Goal: Use online tool/utility: Use online tool/utility

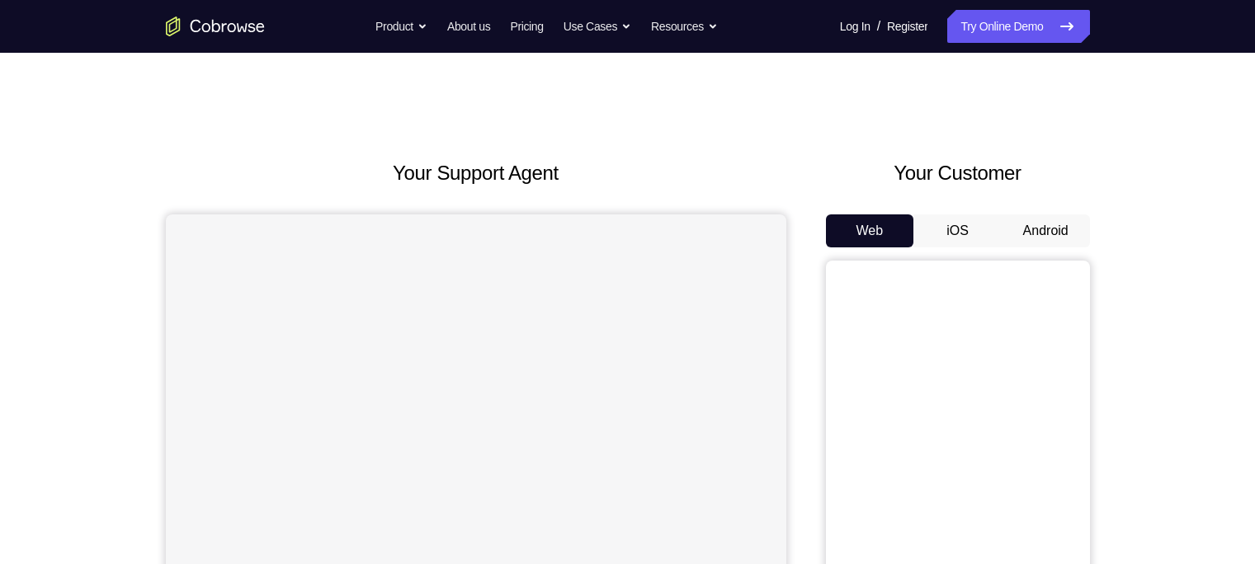
click at [1065, 218] on button "Android" at bounding box center [1046, 231] width 88 height 33
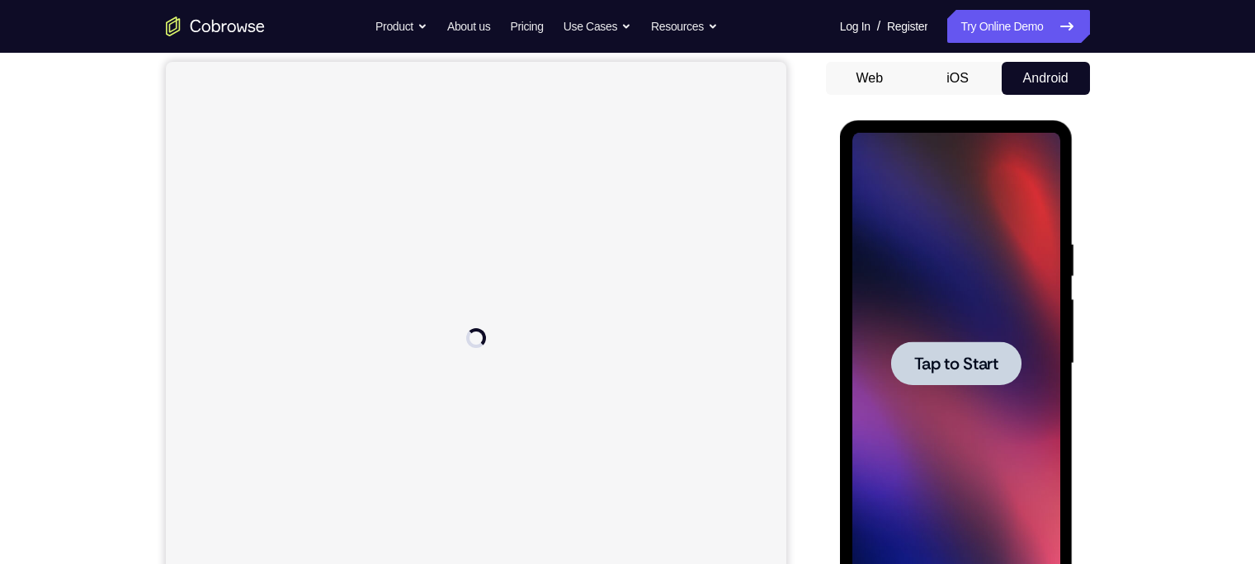
click at [924, 351] on div at bounding box center [956, 364] width 130 height 44
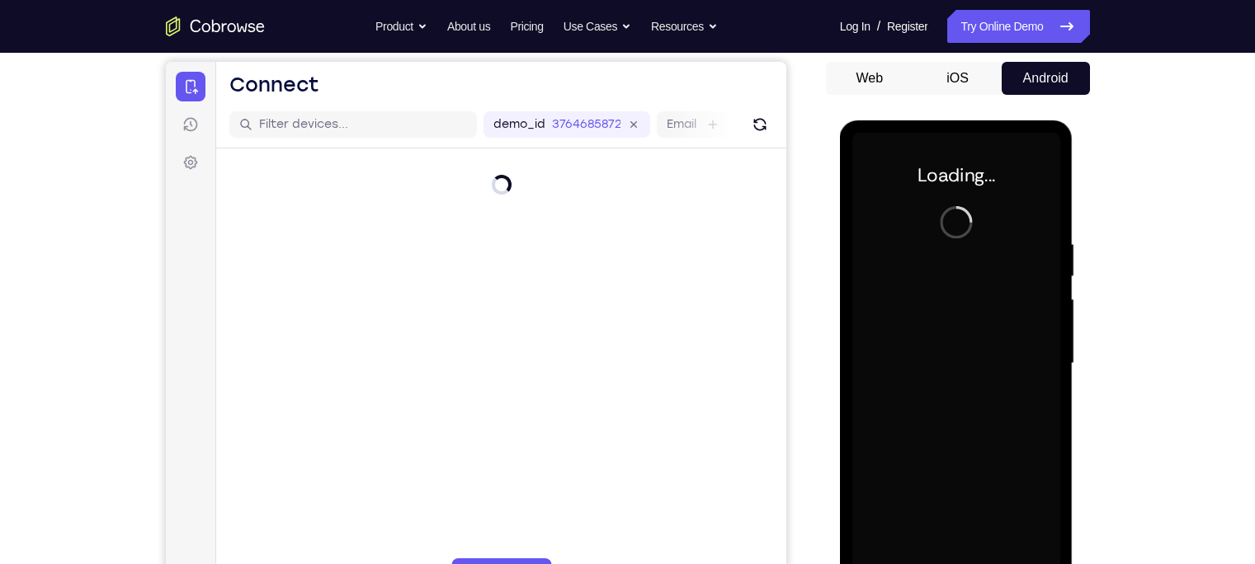
scroll to position [208, 0]
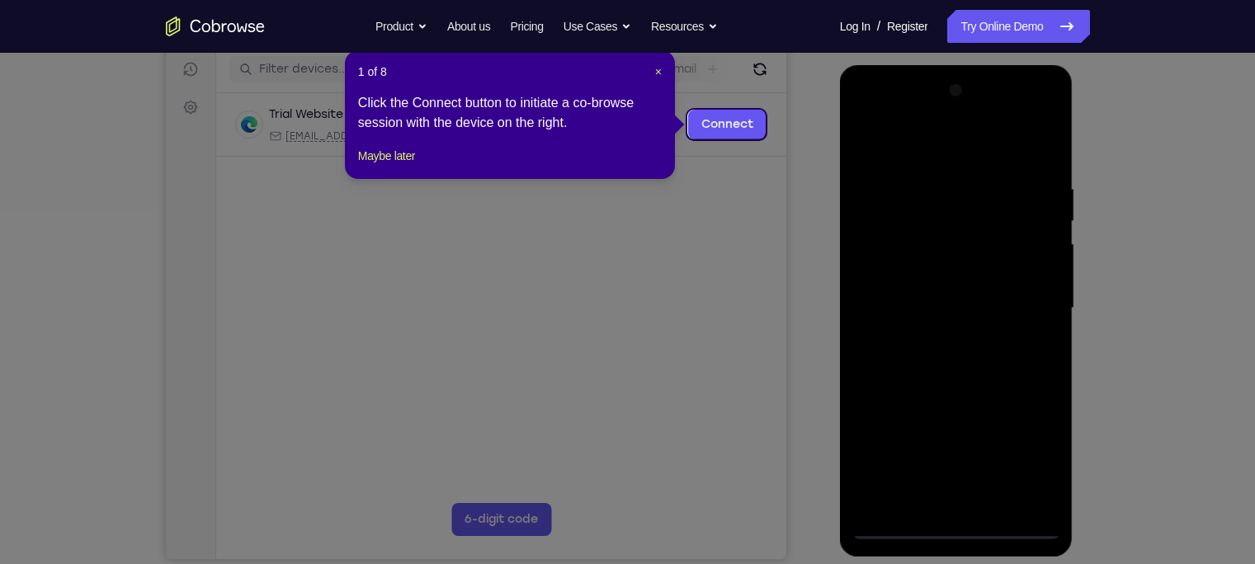
click at [958, 521] on icon at bounding box center [635, 282] width 1271 height 564
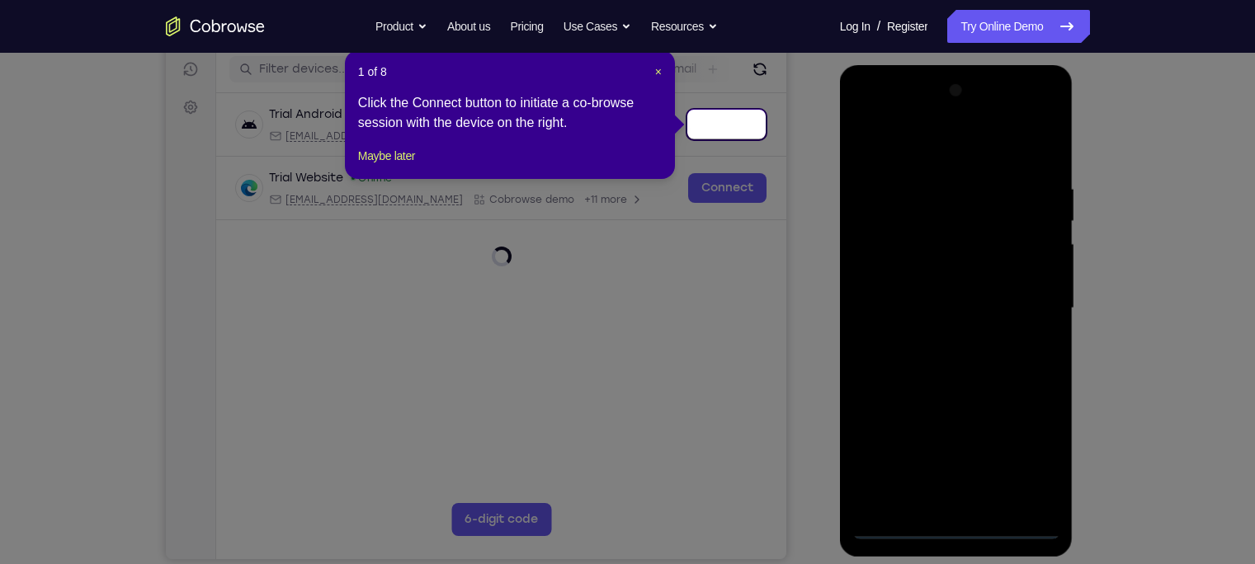
click at [958, 521] on icon at bounding box center [635, 282] width 1271 height 564
click at [655, 75] on span "×" at bounding box center [658, 71] width 7 height 13
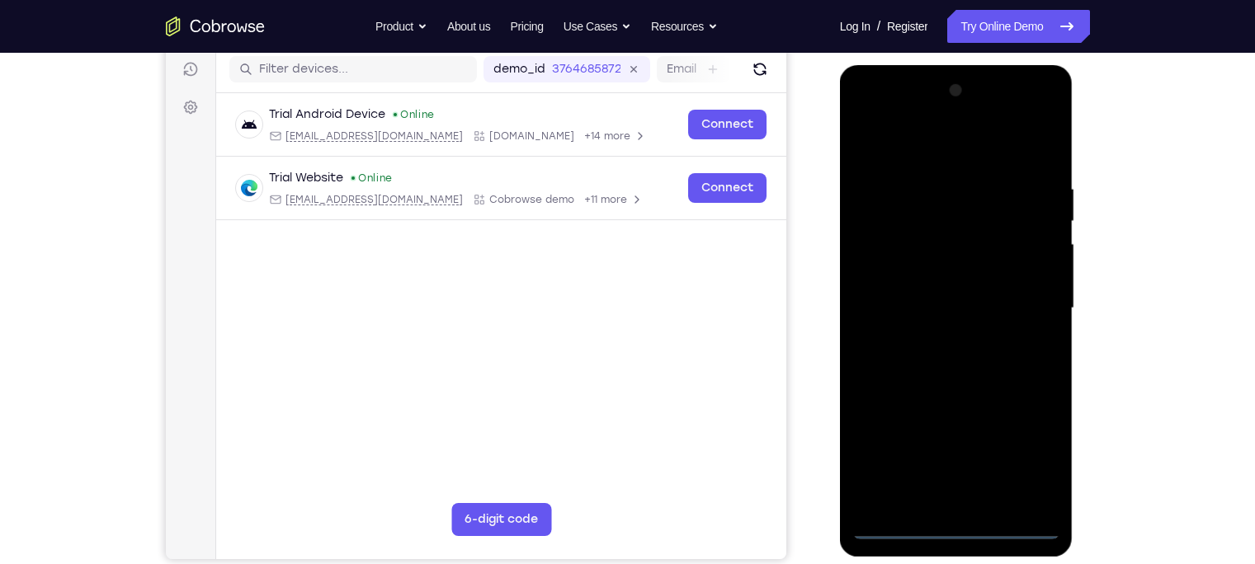
click at [957, 529] on div at bounding box center [956, 309] width 208 height 462
click at [1031, 472] on div at bounding box center [956, 309] width 208 height 462
click at [942, 140] on div at bounding box center [956, 309] width 208 height 462
click at [1022, 297] on div at bounding box center [956, 309] width 208 height 462
click at [933, 333] on div at bounding box center [956, 309] width 208 height 462
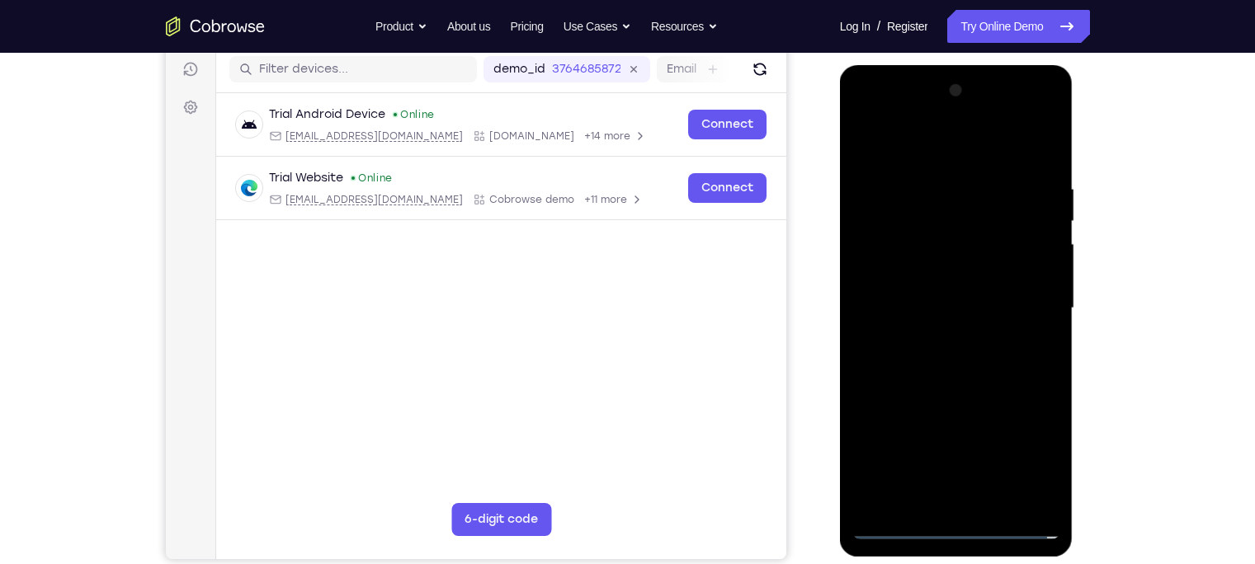
click at [919, 298] on div at bounding box center [956, 309] width 208 height 462
click at [911, 282] on div at bounding box center [956, 309] width 208 height 462
click at [1015, 305] on div at bounding box center [956, 309] width 208 height 462
click at [990, 357] on div at bounding box center [956, 309] width 208 height 462
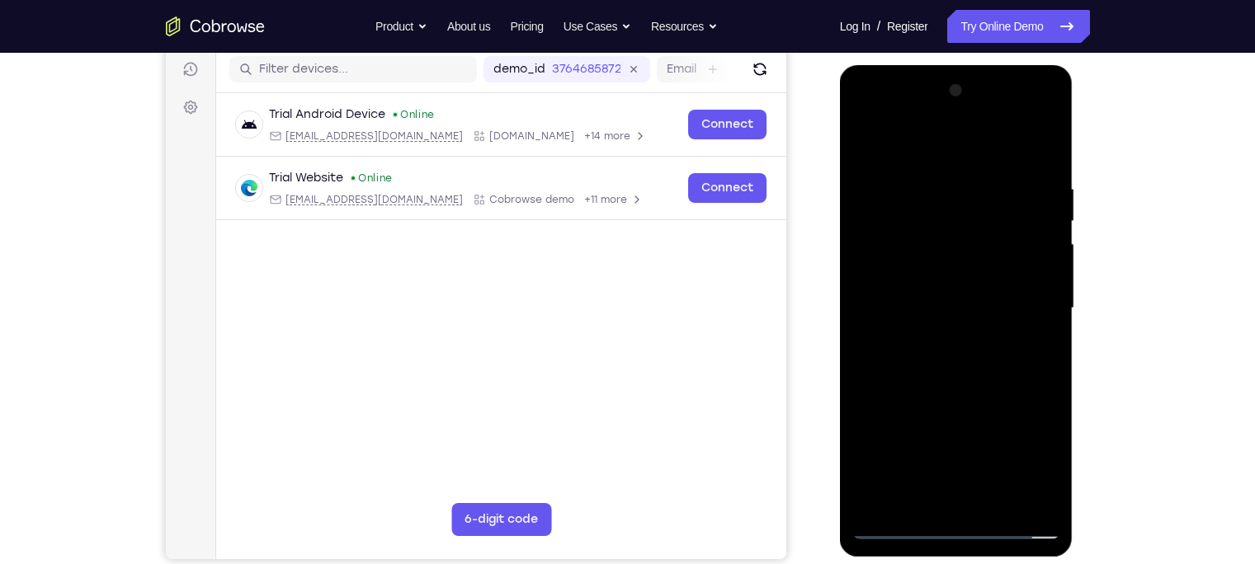
click at [987, 366] on div at bounding box center [956, 309] width 208 height 462
click at [996, 333] on div at bounding box center [956, 309] width 208 height 462
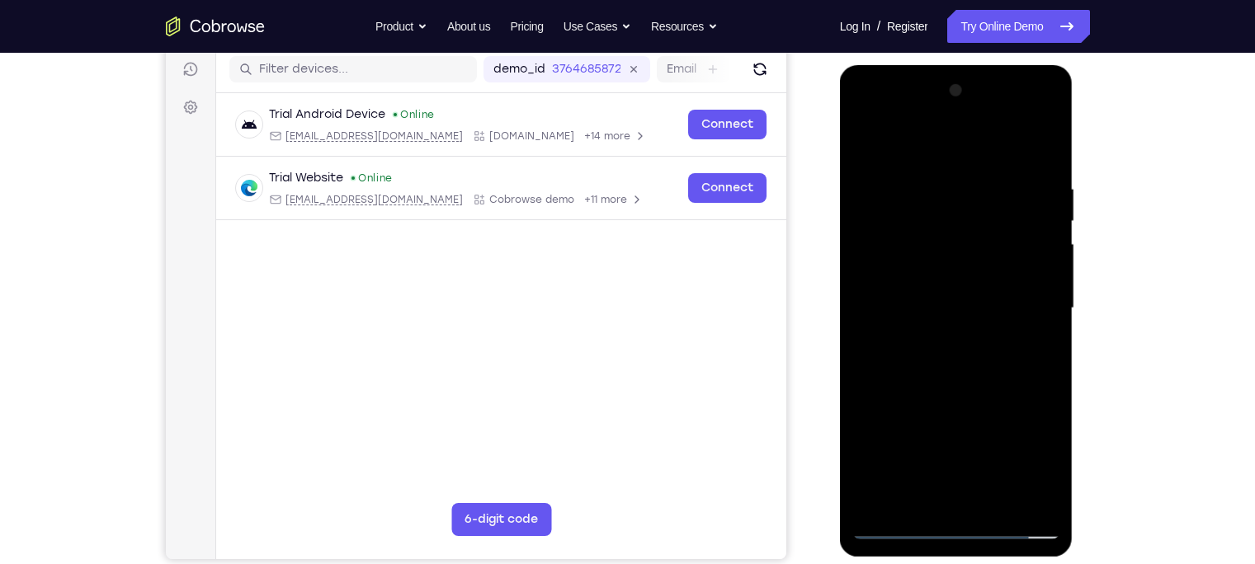
click at [996, 333] on div at bounding box center [956, 309] width 208 height 462
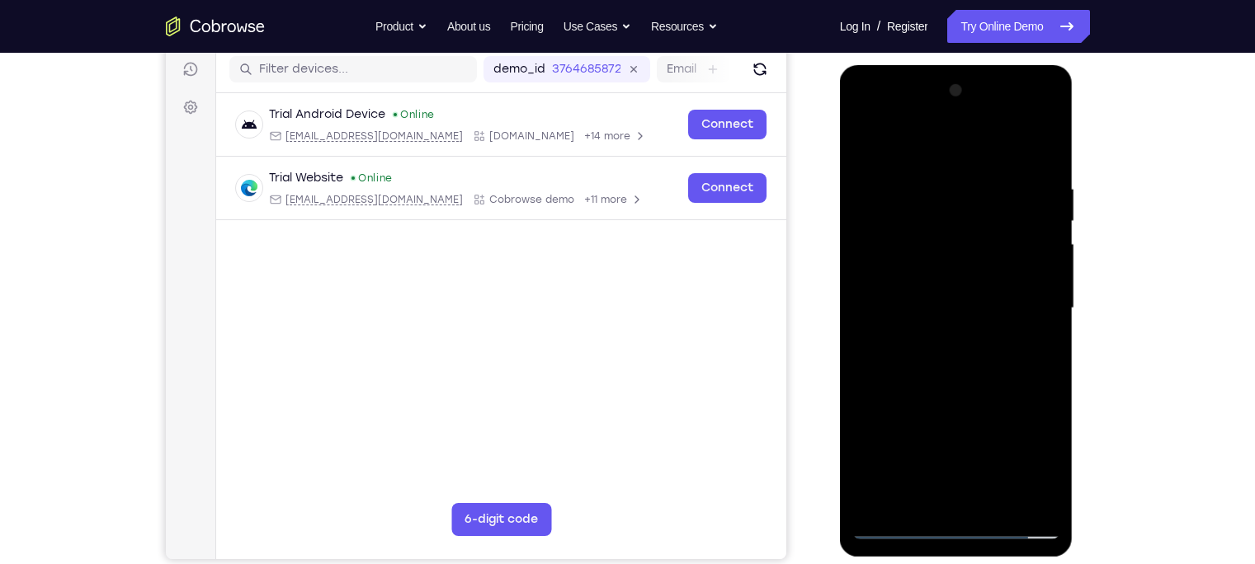
click at [996, 333] on div at bounding box center [956, 309] width 208 height 462
click at [996, 352] on div at bounding box center [956, 309] width 208 height 462
click at [995, 336] on div at bounding box center [956, 309] width 208 height 462
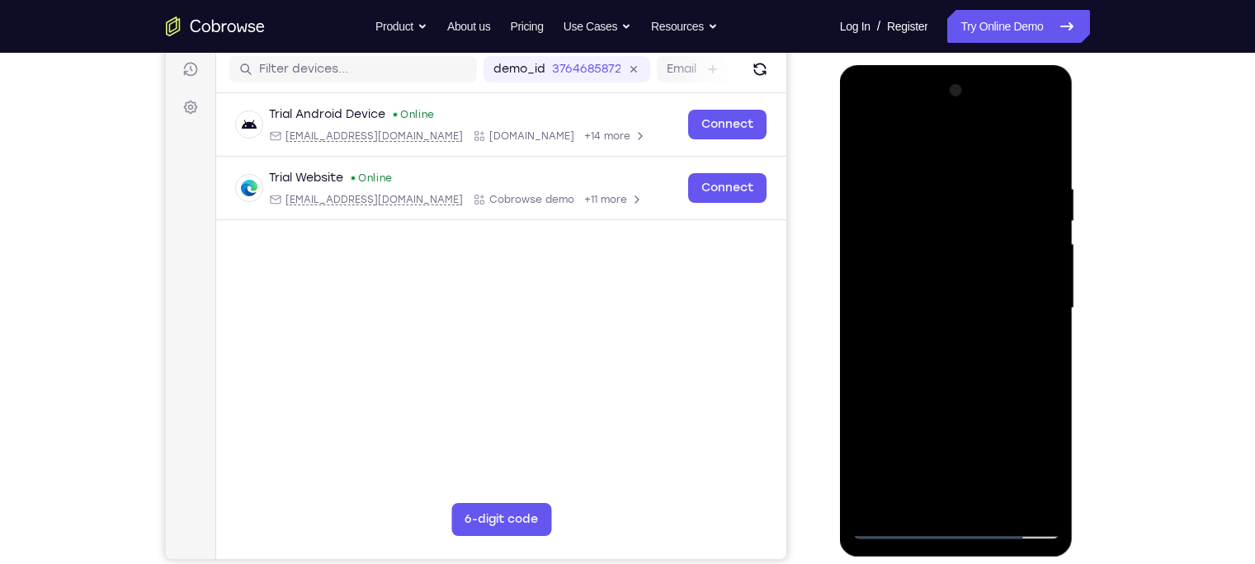
click at [994, 350] on div at bounding box center [956, 309] width 208 height 462
click at [1037, 299] on div at bounding box center [956, 309] width 208 height 462
click at [1003, 360] on div at bounding box center [956, 309] width 208 height 462
click at [1037, 300] on div at bounding box center [956, 309] width 208 height 462
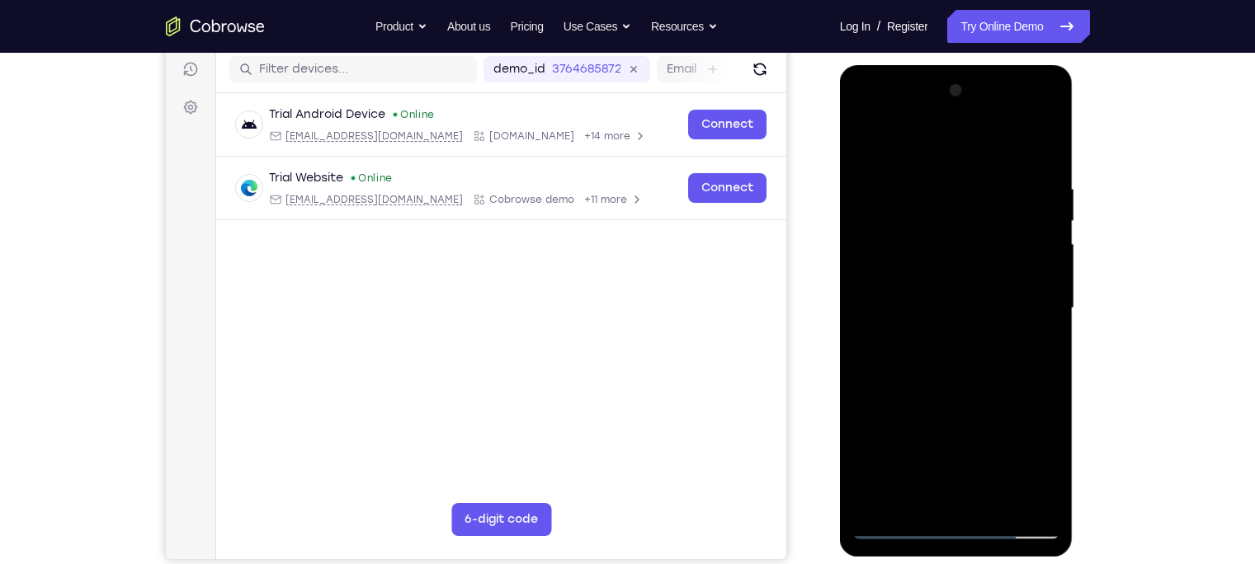
click at [1011, 278] on div at bounding box center [956, 309] width 208 height 462
click at [998, 338] on div at bounding box center [956, 309] width 208 height 462
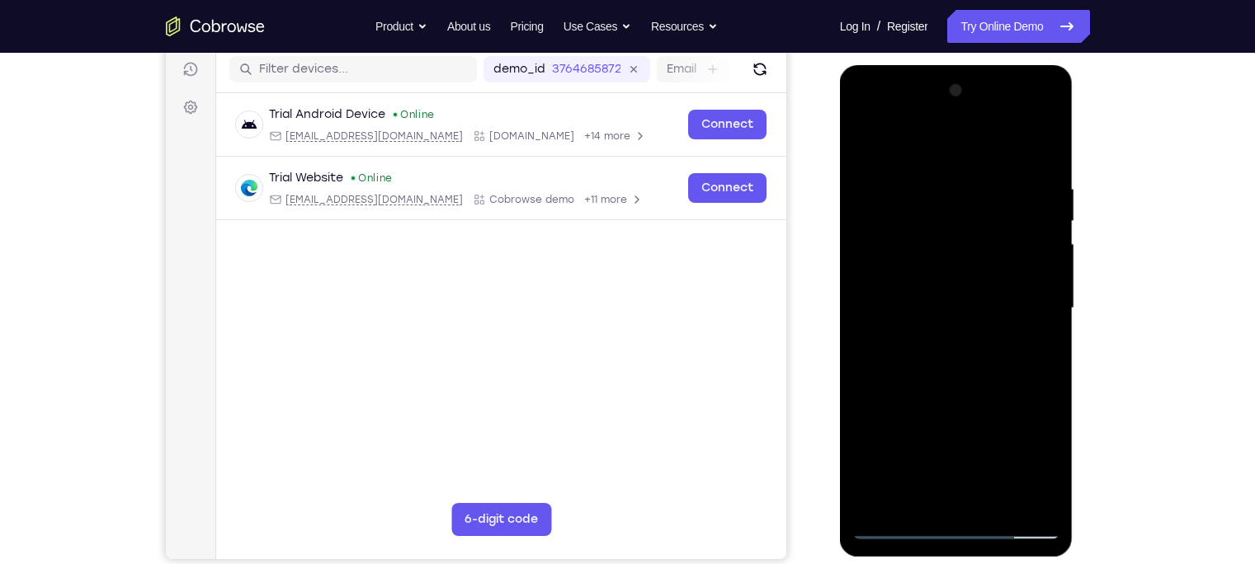
click at [998, 338] on div at bounding box center [956, 309] width 208 height 462
click at [1036, 304] on div at bounding box center [956, 309] width 208 height 462
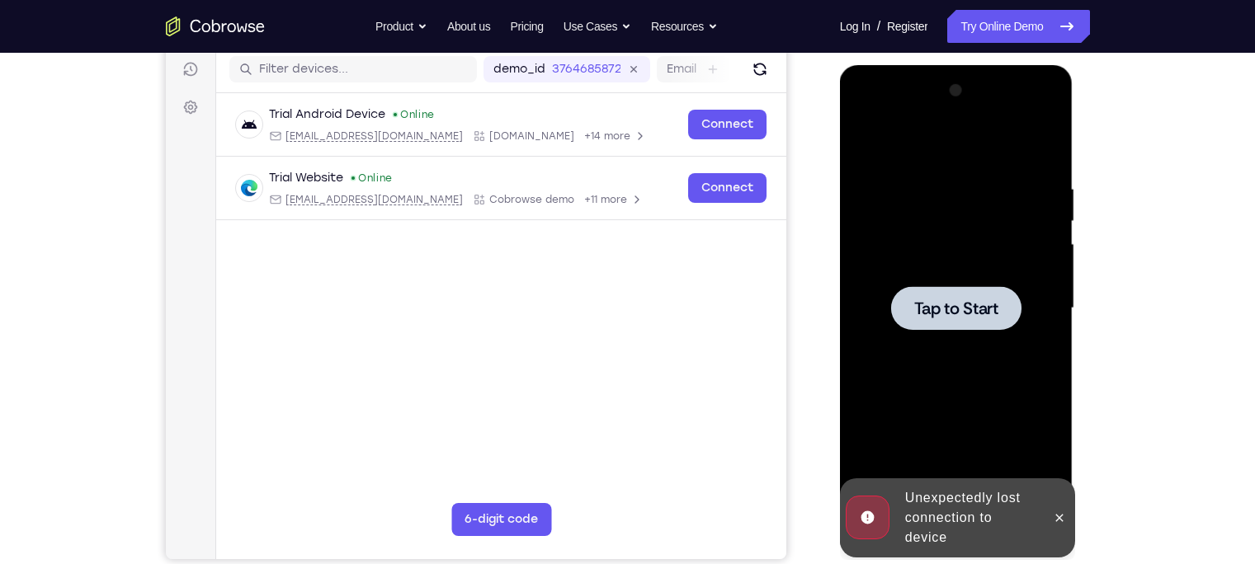
click at [1015, 65] on div "Tap to Start" at bounding box center [957, 65] width 234 height 0
click at [1015, 329] on div at bounding box center [956, 308] width 130 height 44
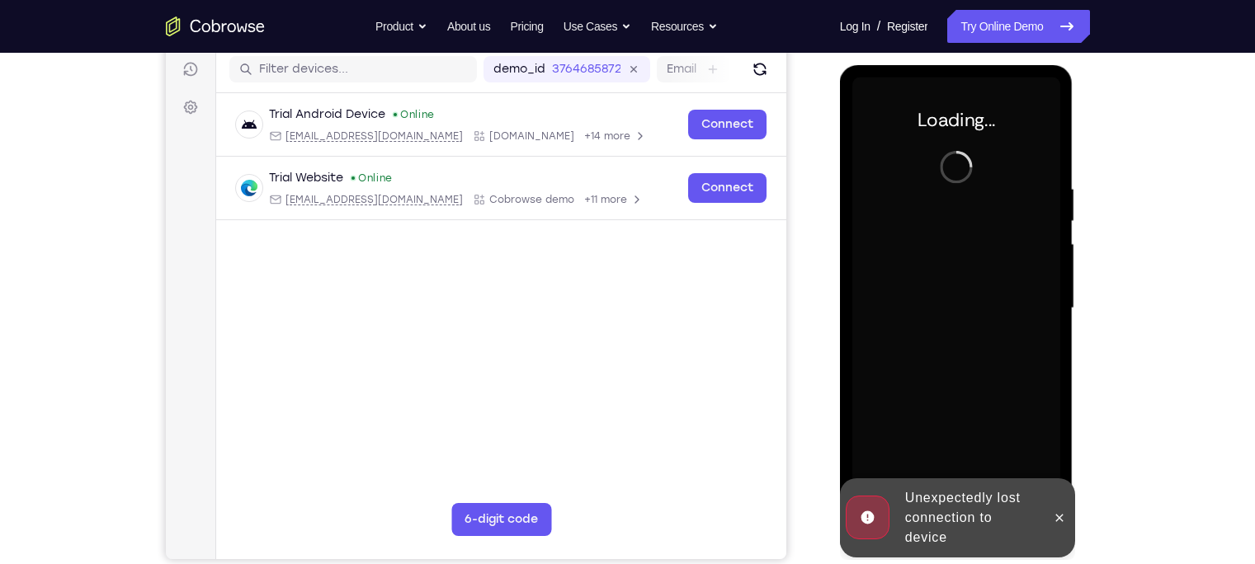
click at [1015, 329] on div at bounding box center [956, 309] width 208 height 462
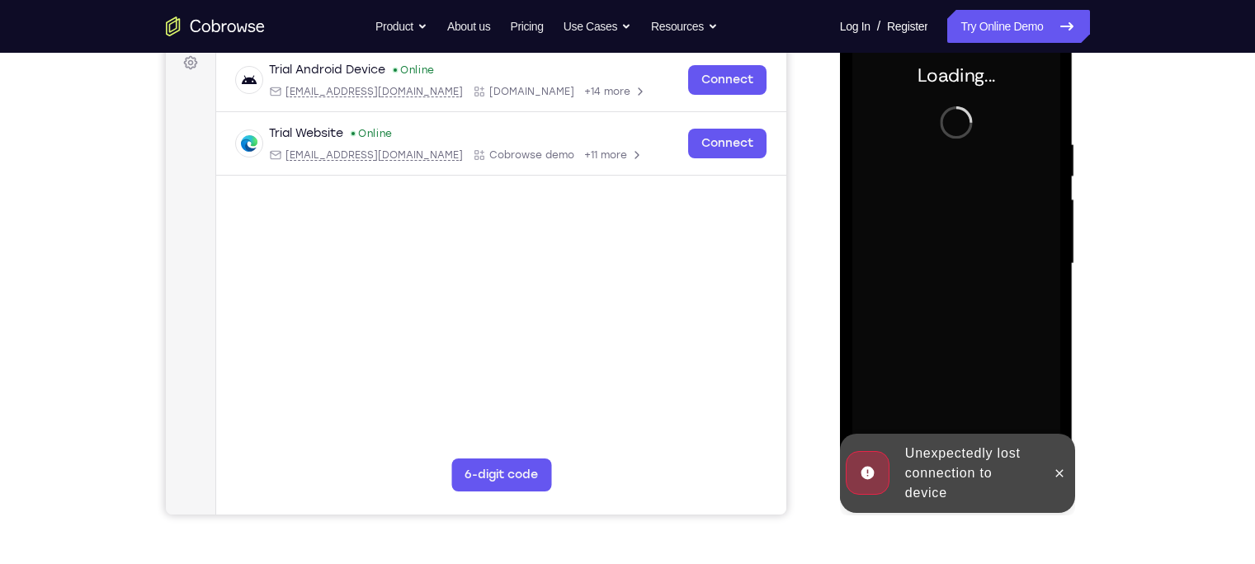
scroll to position [253, 0]
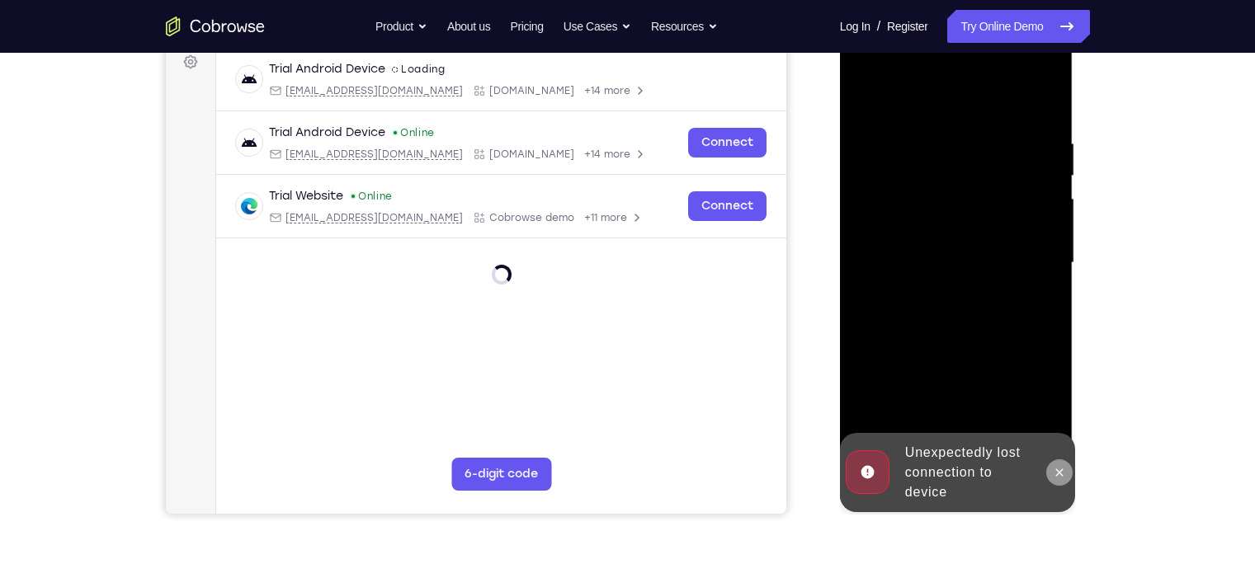
click at [1061, 466] on icon at bounding box center [1059, 472] width 13 height 13
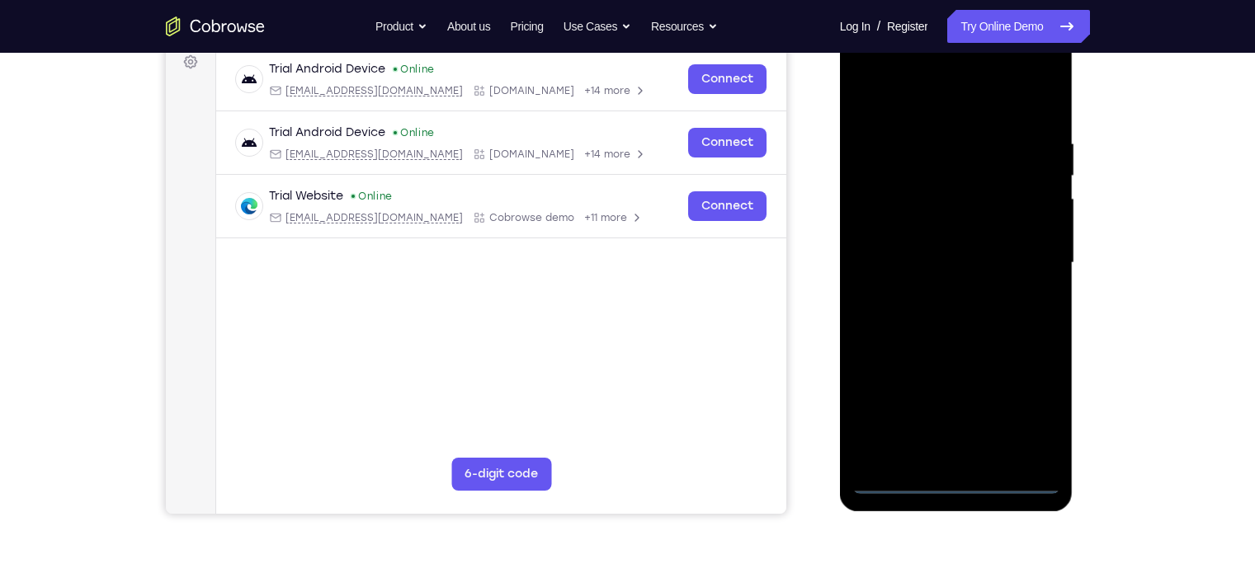
click at [970, 480] on div at bounding box center [956, 263] width 208 height 462
click at [1022, 422] on div at bounding box center [956, 263] width 208 height 462
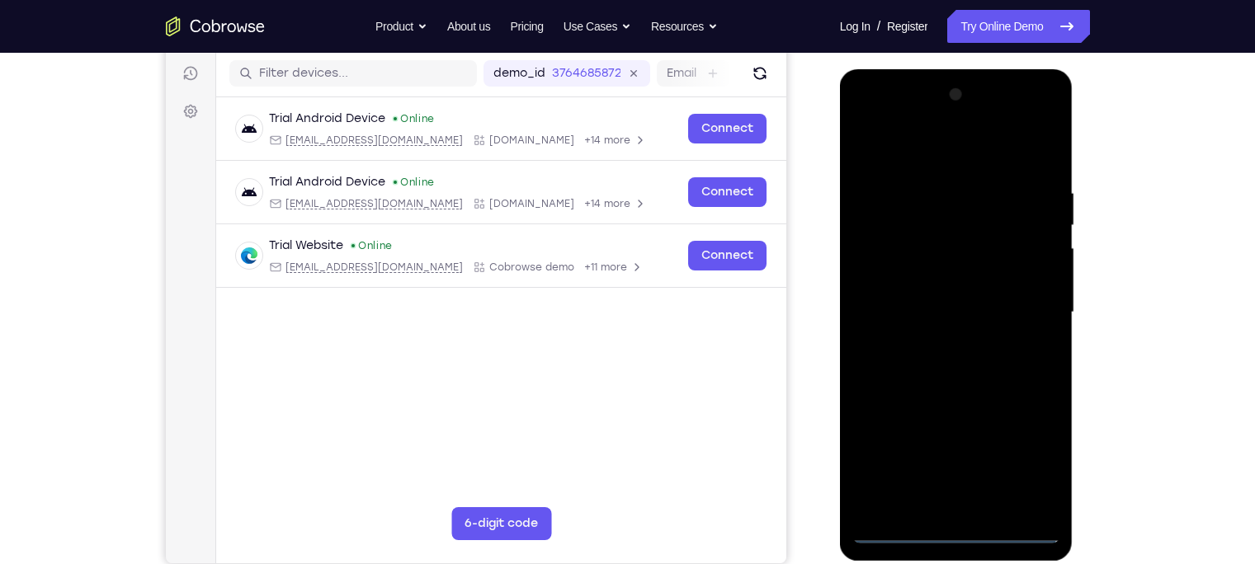
scroll to position [201, 0]
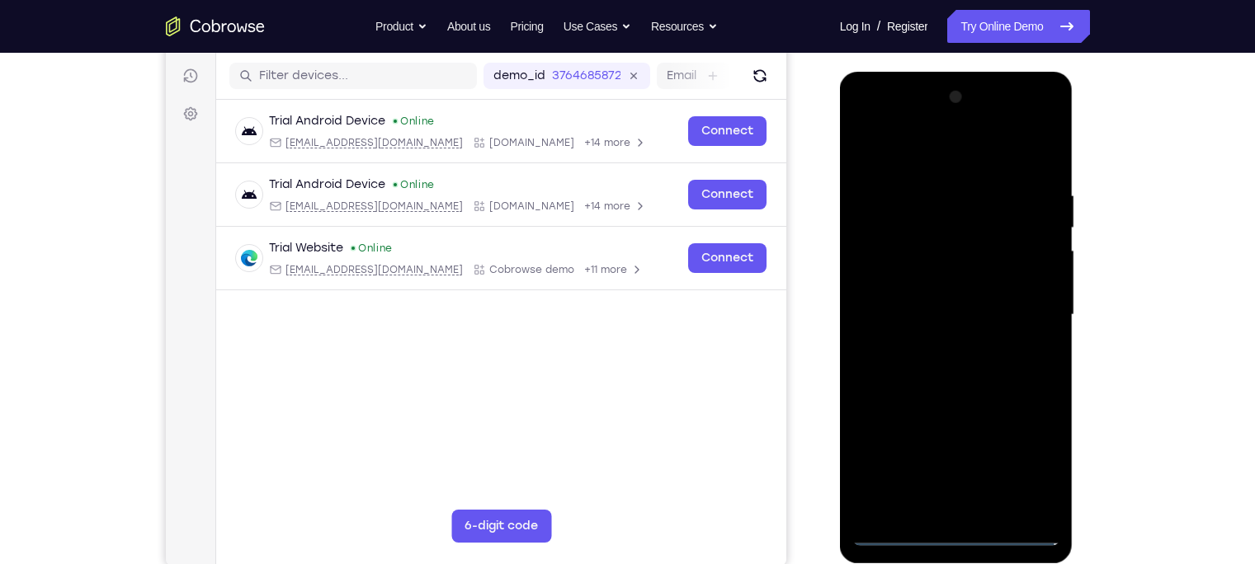
click at [934, 159] on div at bounding box center [956, 315] width 208 height 462
click at [1027, 314] on div at bounding box center [956, 315] width 208 height 462
click at [939, 340] on div at bounding box center [956, 315] width 208 height 462
click at [919, 300] on div at bounding box center [956, 315] width 208 height 462
click at [922, 261] on div at bounding box center [956, 315] width 208 height 462
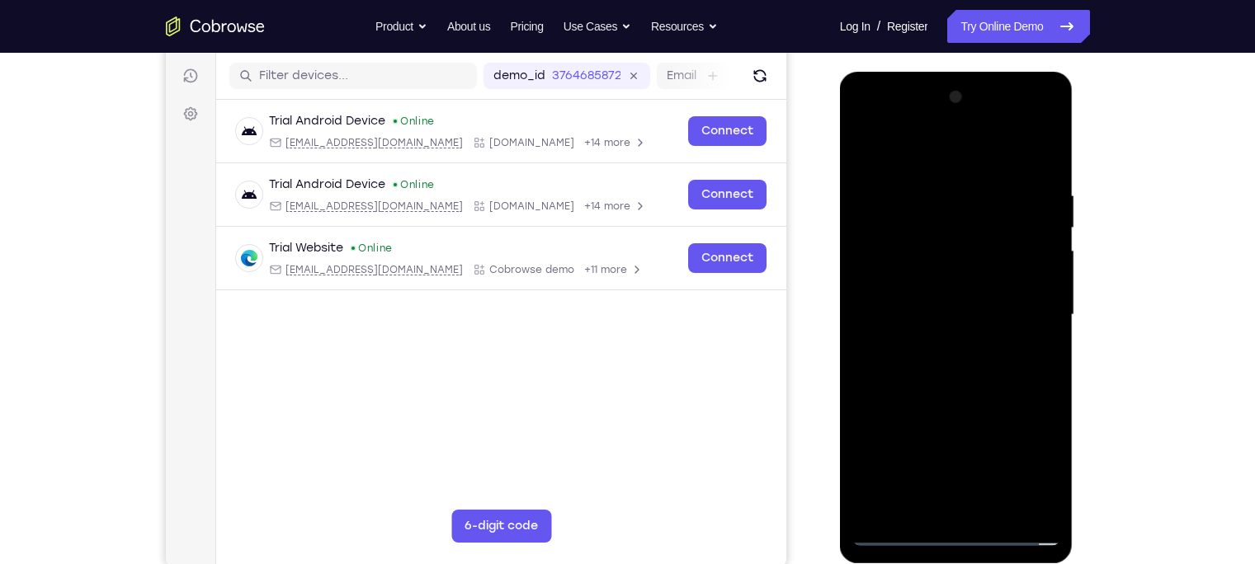
click at [922, 273] on div at bounding box center [956, 315] width 208 height 462
click at [924, 250] on div at bounding box center [956, 315] width 208 height 462
click at [1039, 243] on div at bounding box center [956, 315] width 208 height 462
click at [976, 286] on div at bounding box center [956, 315] width 208 height 462
click at [953, 319] on div at bounding box center [956, 315] width 208 height 462
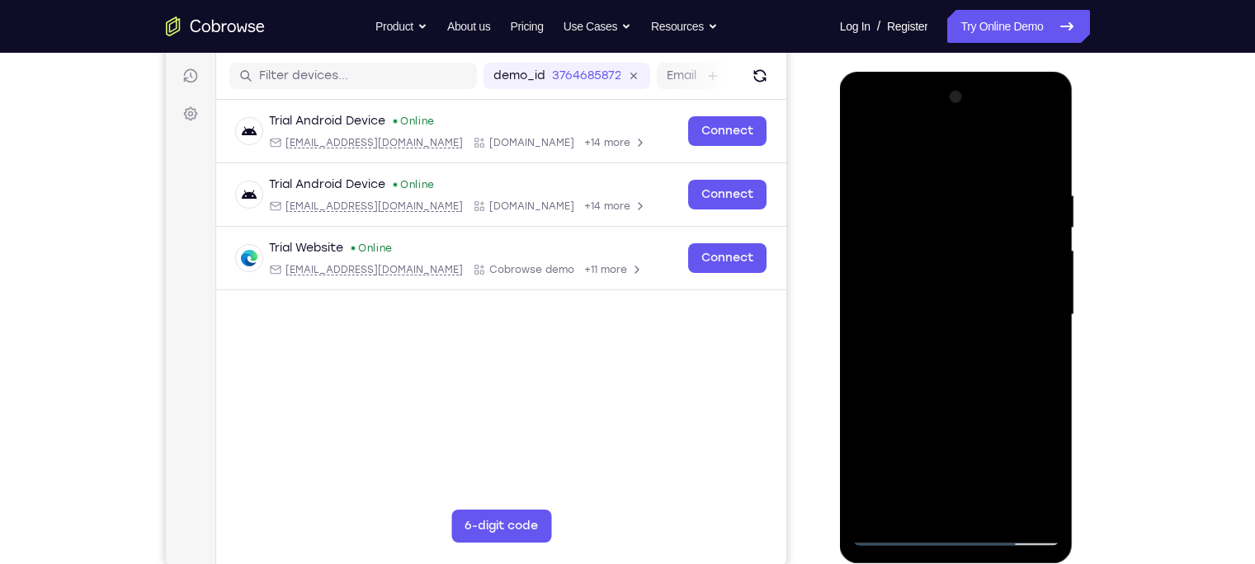
click at [953, 319] on div at bounding box center [956, 315] width 208 height 462
click at [951, 375] on div at bounding box center [956, 315] width 208 height 462
click at [947, 361] on div at bounding box center [956, 315] width 208 height 462
click at [960, 375] on div at bounding box center [956, 315] width 208 height 462
click at [960, 365] on div at bounding box center [956, 315] width 208 height 462
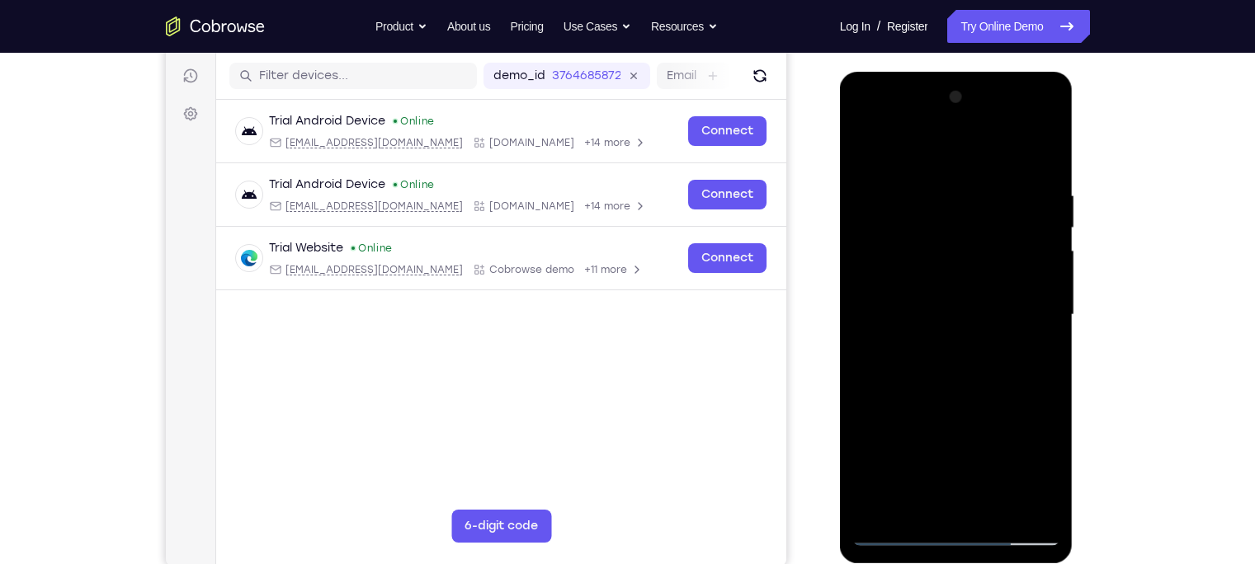
click at [960, 365] on div at bounding box center [956, 315] width 208 height 462
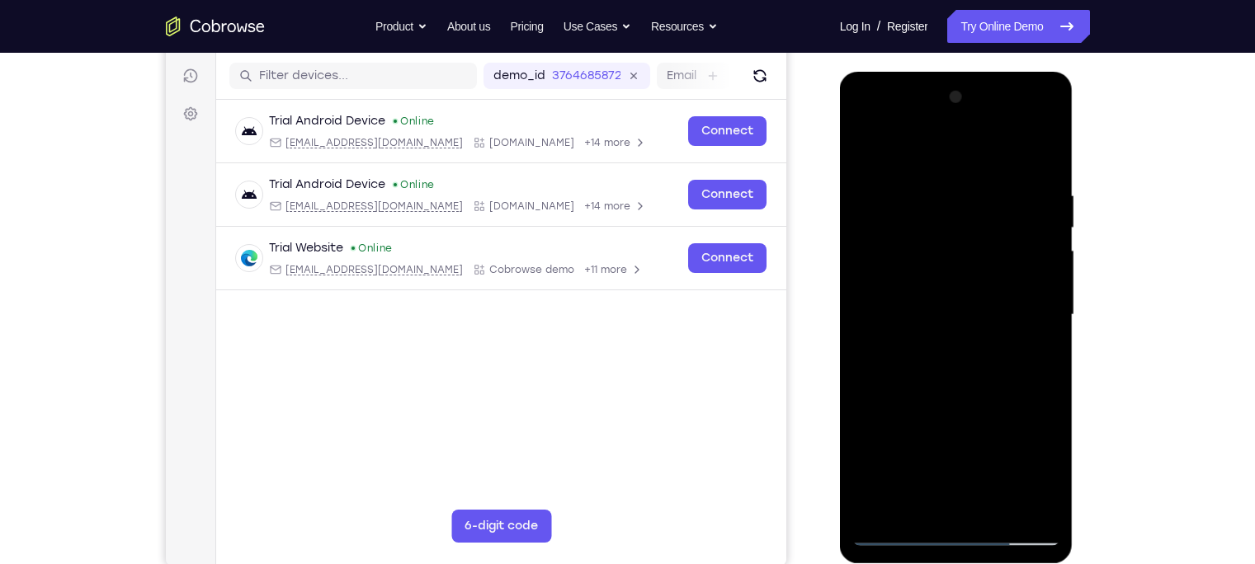
click at [960, 365] on div at bounding box center [956, 315] width 208 height 462
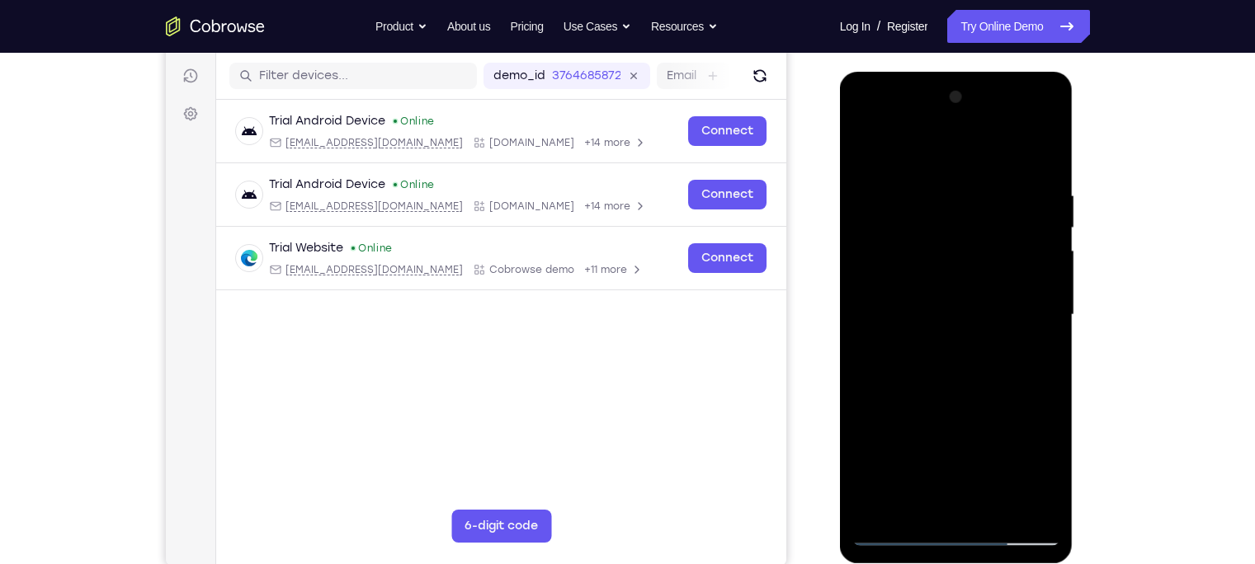
click at [960, 365] on div at bounding box center [956, 315] width 208 height 462
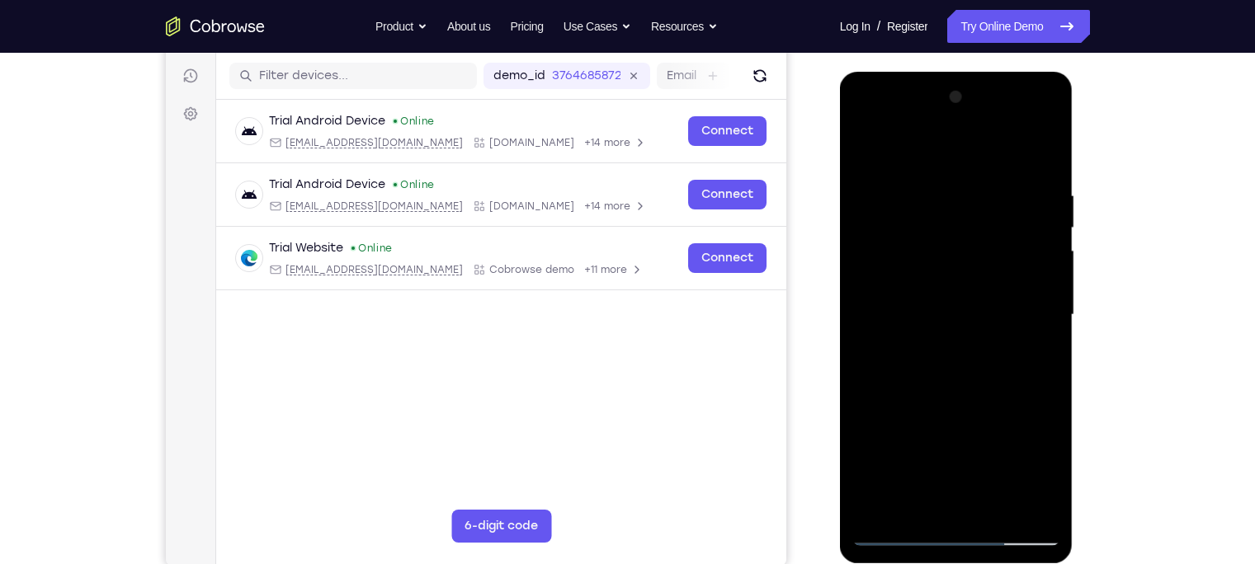
click at [960, 365] on div at bounding box center [956, 315] width 208 height 462
